Goal: Information Seeking & Learning: Learn about a topic

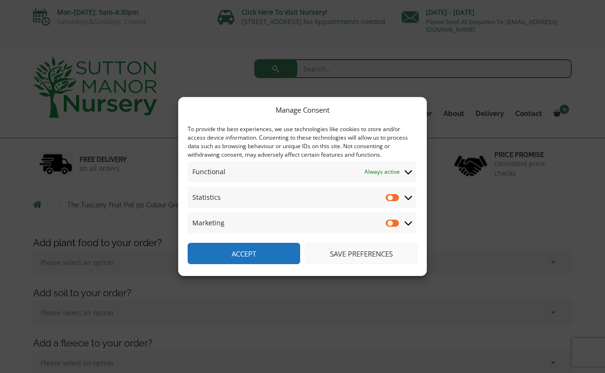
click at [362, 251] on button "Save preferences" at bounding box center [361, 253] width 113 height 21
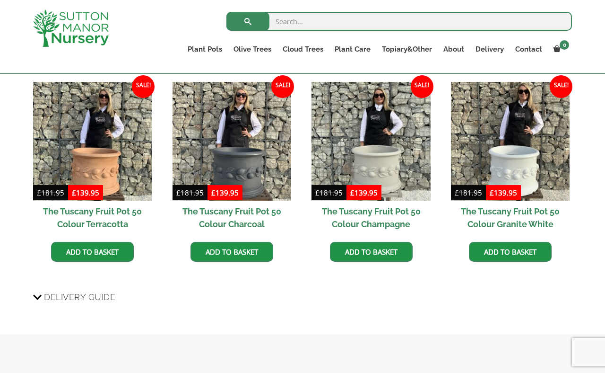
scroll to position [779, 0]
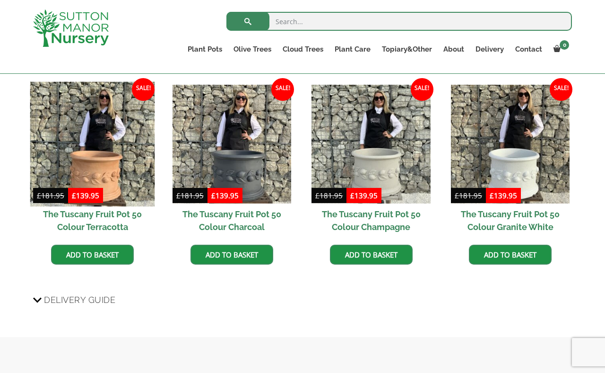
click at [104, 173] on img at bounding box center [92, 143] width 125 height 125
click at [109, 174] on img at bounding box center [92, 143] width 125 height 125
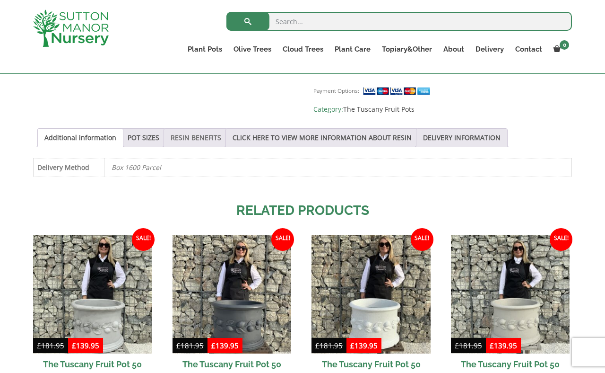
scroll to position [631, 0]
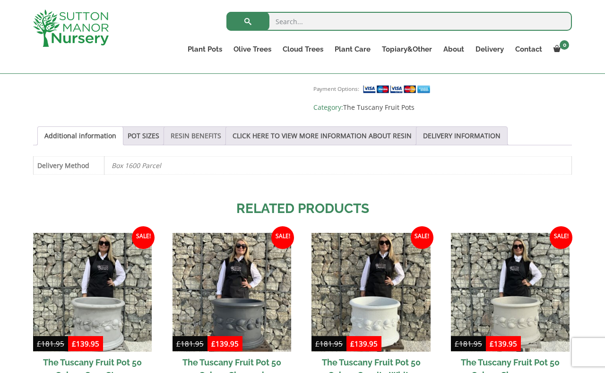
click at [212, 127] on link "RESIN BENEFITS" at bounding box center [196, 136] width 51 height 18
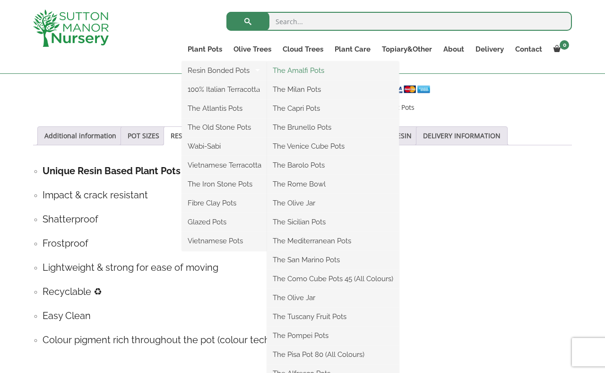
click at [317, 69] on link "The Amalfi Pots" at bounding box center [333, 70] width 132 height 14
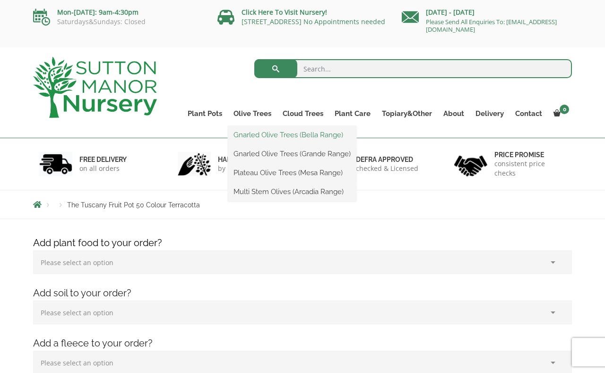
click at [261, 133] on link "Gnarled Olive Trees (Bella Range)" at bounding box center [292, 135] width 129 height 14
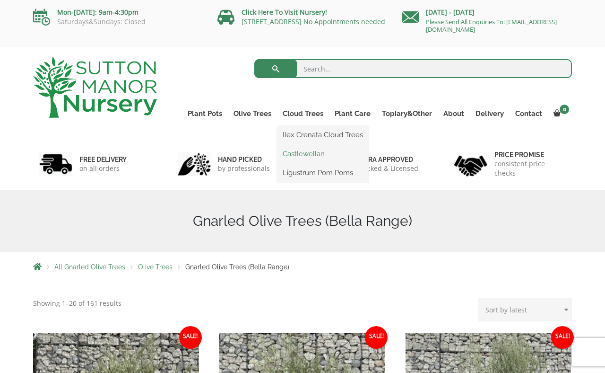
click at [314, 153] on link "Castlewellan" at bounding box center [323, 154] width 92 height 14
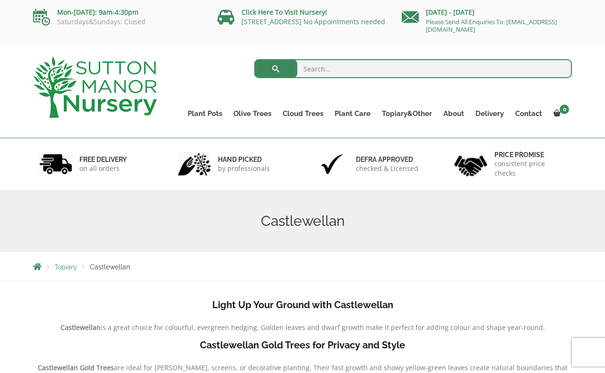
click at [206, 168] on img at bounding box center [194, 164] width 33 height 24
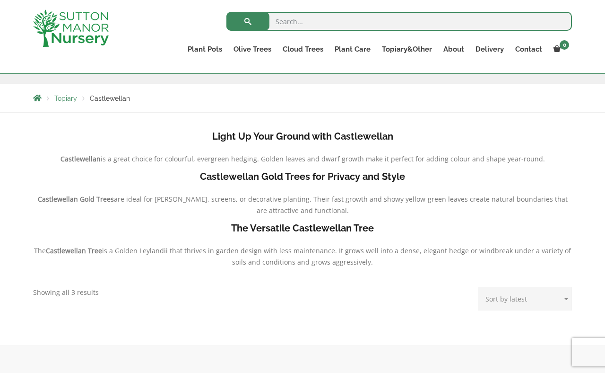
scroll to position [157, 0]
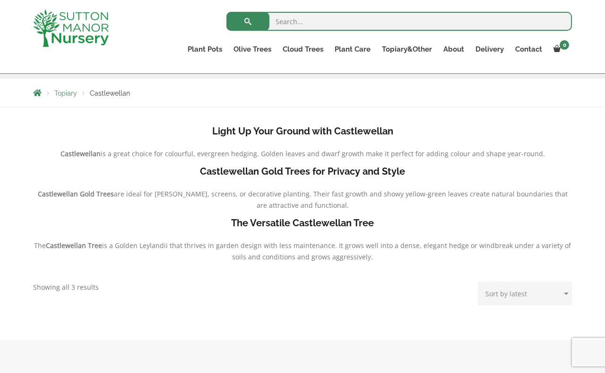
click at [70, 94] on span "Topiary" at bounding box center [65, 93] width 23 height 8
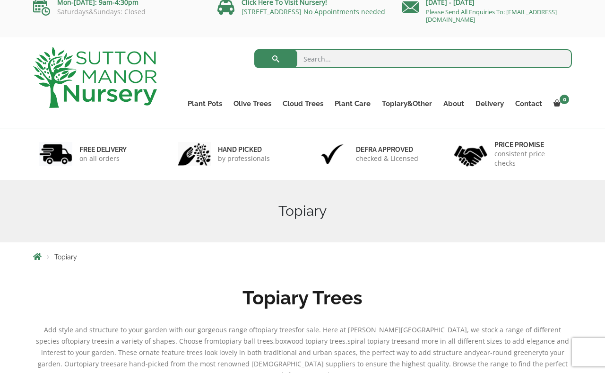
scroll to position [10, 0]
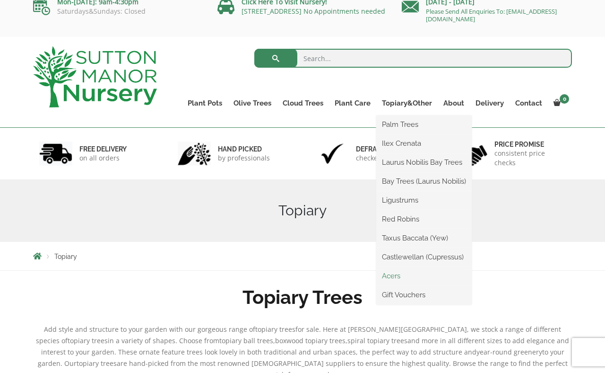
click at [397, 277] on link "Acers" at bounding box center [424, 276] width 96 height 14
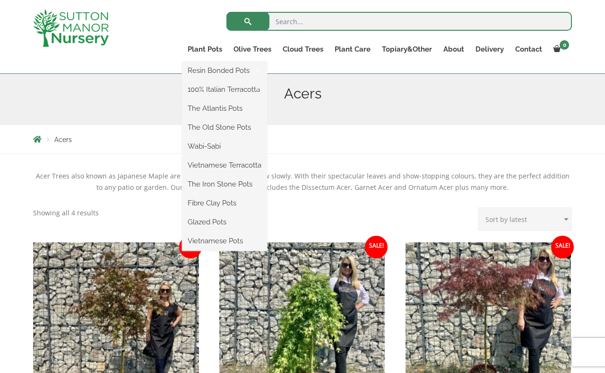
scroll to position [109, 0]
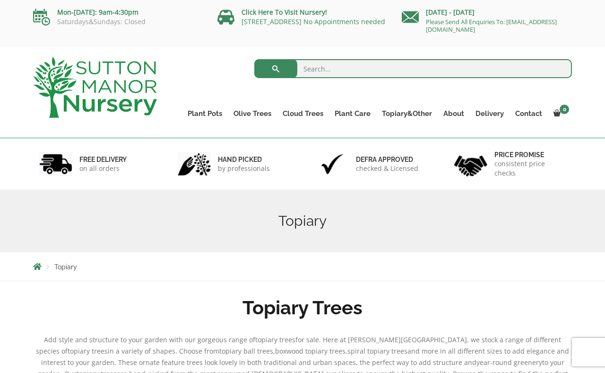
scroll to position [10, 0]
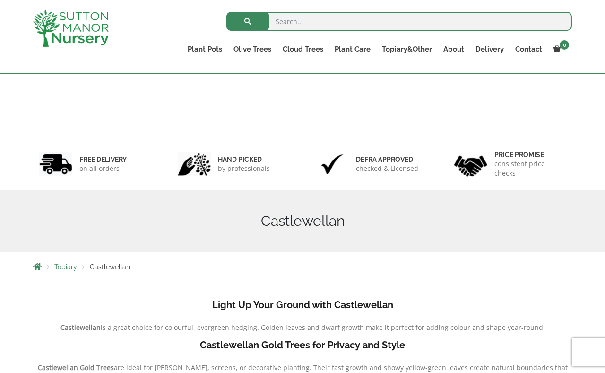
scroll to position [155, 0]
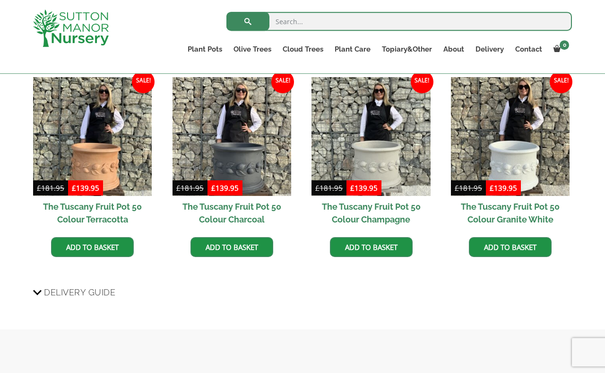
scroll to position [777, 0]
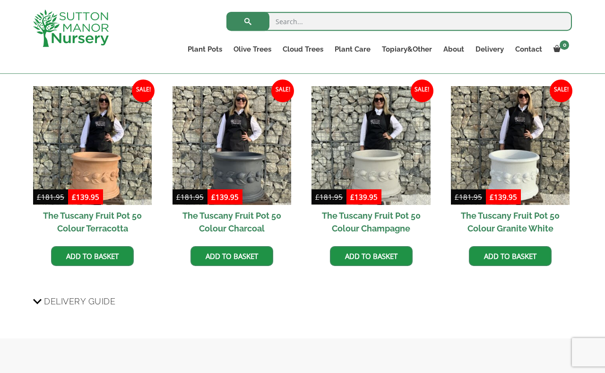
click at [92, 205] on h2 "The Tuscany Fruit Pot 50 Colour Terracotta" at bounding box center [92, 222] width 119 height 34
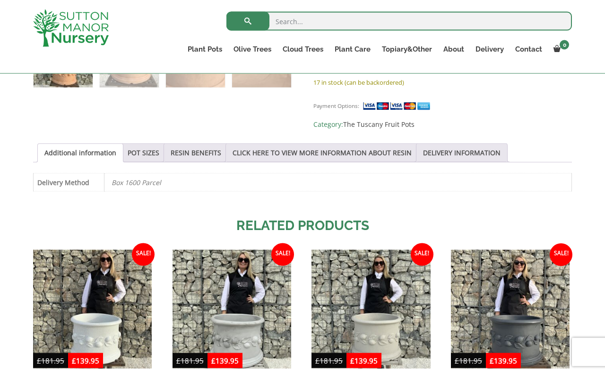
scroll to position [615, 0]
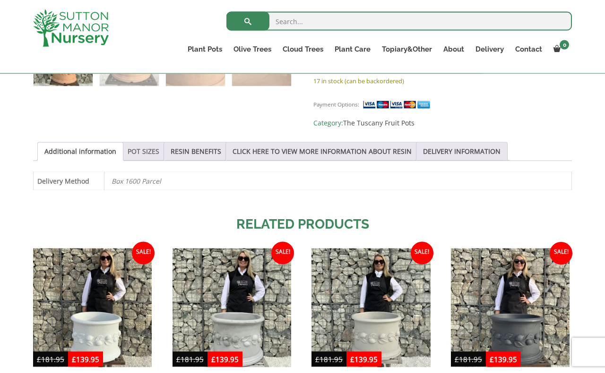
click at [137, 142] on link "POT SIZES" at bounding box center [144, 151] width 32 height 18
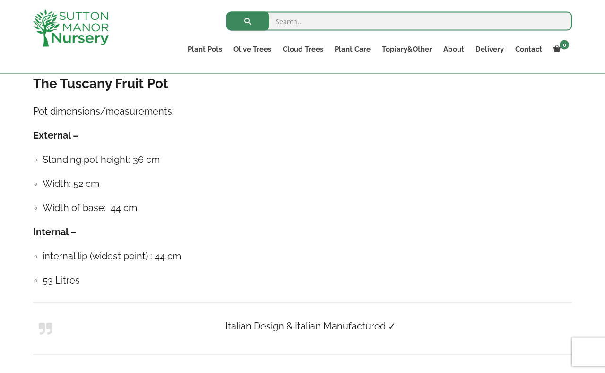
scroll to position [696, 0]
